Goal: Find specific page/section: Find specific page/section

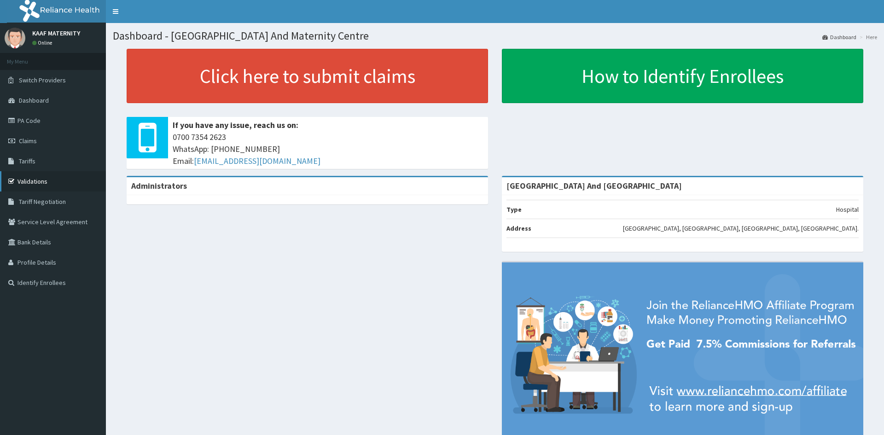
click at [32, 180] on link "Validations" at bounding box center [53, 181] width 106 height 20
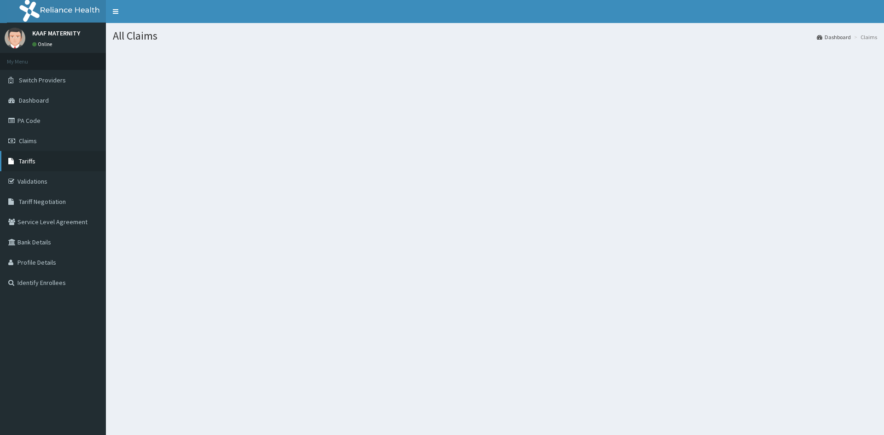
click at [22, 156] on link "Tariffs" at bounding box center [53, 161] width 106 height 20
click at [23, 163] on span "Tariffs" at bounding box center [27, 161] width 17 height 8
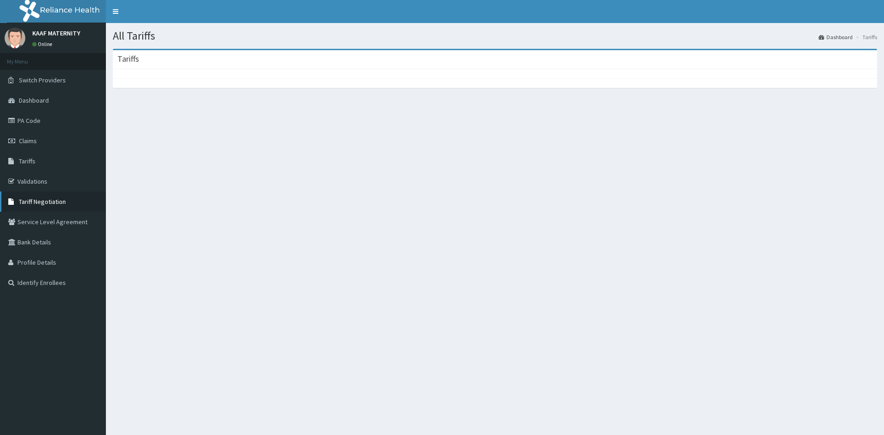
click at [46, 197] on link "Tariff Negotiation" at bounding box center [53, 202] width 106 height 20
click at [45, 200] on span "Tariff Negotiation" at bounding box center [42, 202] width 47 height 8
click at [35, 202] on span "Tariff Negotiation" at bounding box center [42, 202] width 47 height 8
